Goal: Task Accomplishment & Management: Complete application form

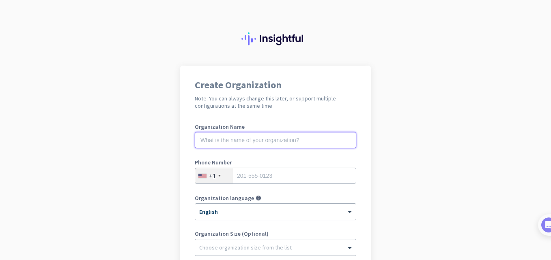
click at [218, 136] on input "text" at bounding box center [275, 140] width 161 height 16
click at [222, 138] on input "text" at bounding box center [275, 140] width 161 height 16
type input "Mercor"
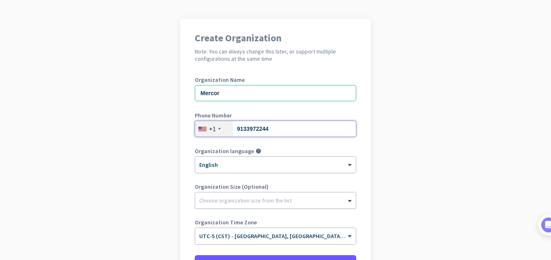
scroll to position [81, 0]
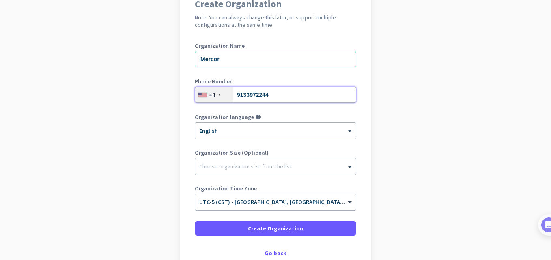
type input "9133972244"
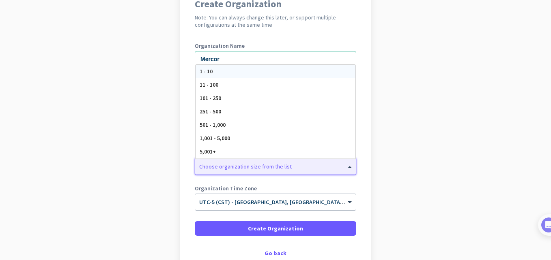
click at [217, 166] on div at bounding box center [275, 165] width 161 height 8
click at [227, 152] on div "5,001+" at bounding box center [276, 151] width 160 height 13
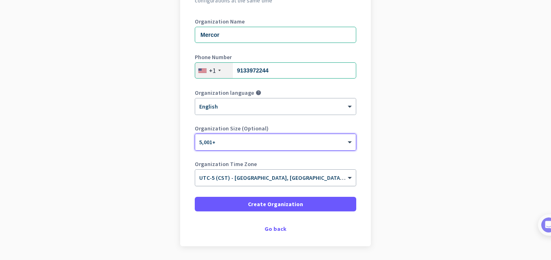
scroll to position [132, 0]
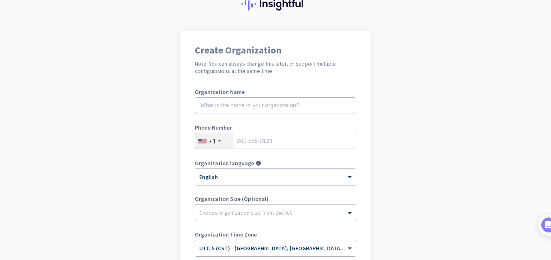
scroll to position [81, 0]
